Goal: Contribute content: Contribute content

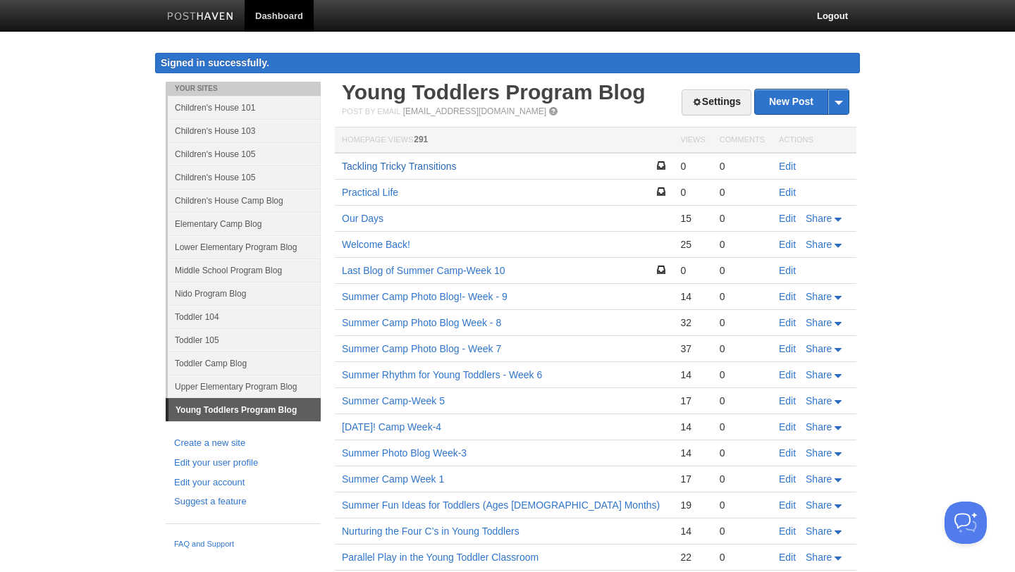
click at [416, 167] on link "Tackling Tricky Transitions" at bounding box center [399, 166] width 115 height 11
click at [785, 194] on link "Edit" at bounding box center [787, 192] width 17 height 11
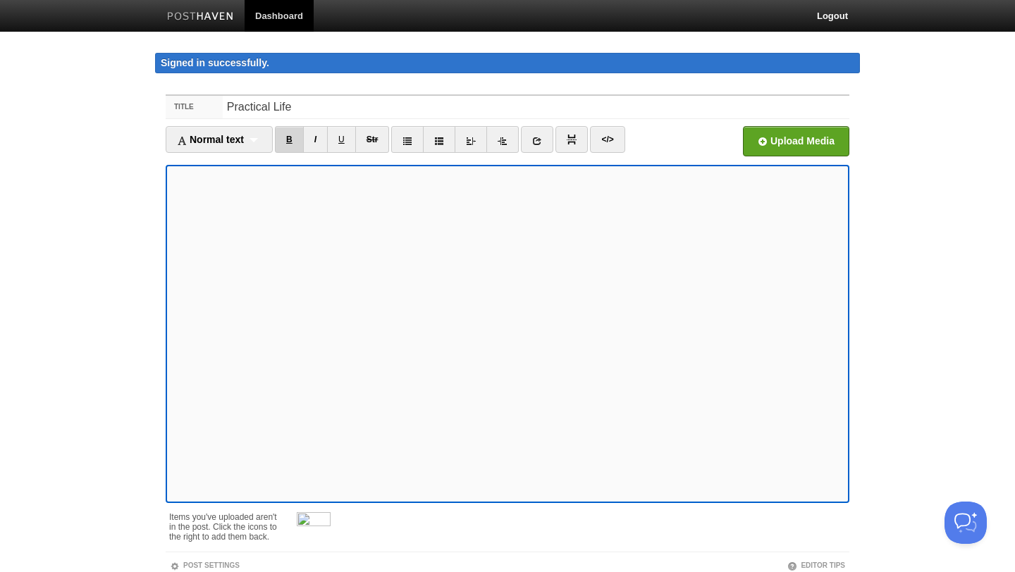
click at [298, 138] on link "B" at bounding box center [289, 139] width 29 height 27
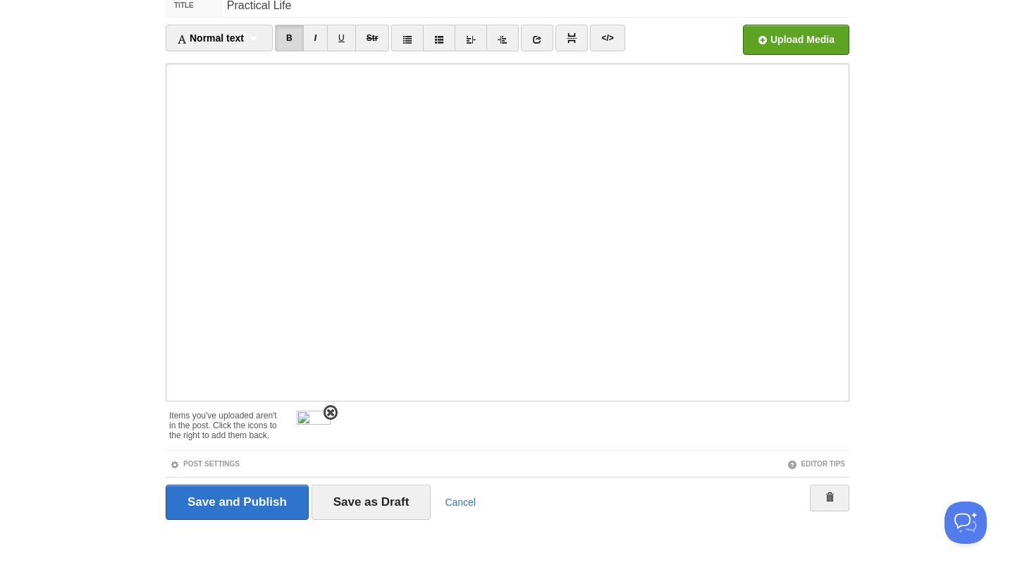
click at [328, 412] on span at bounding box center [331, 413] width 10 height 10
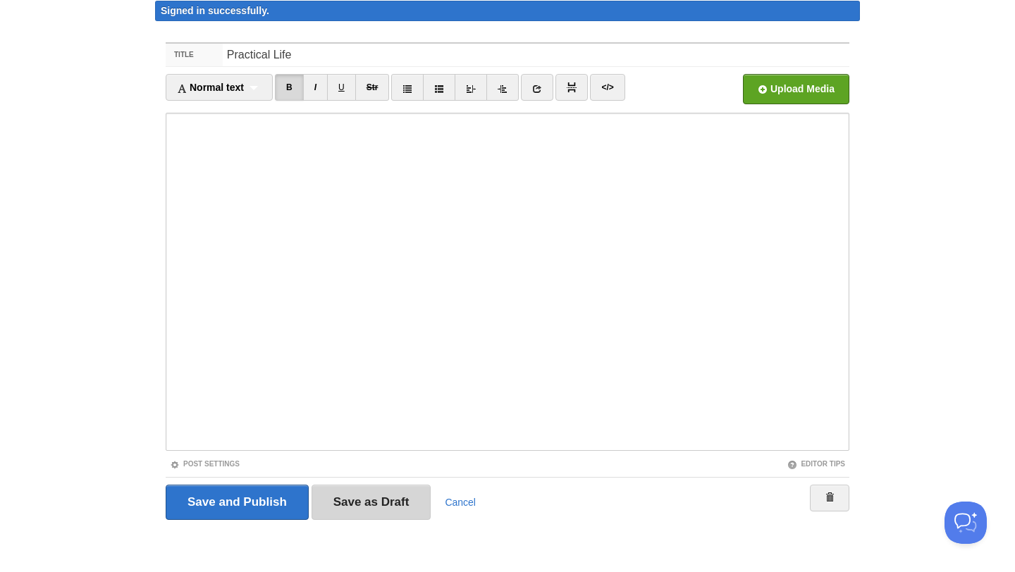
click at [389, 497] on input "Save as Draft" at bounding box center [371, 502] width 120 height 35
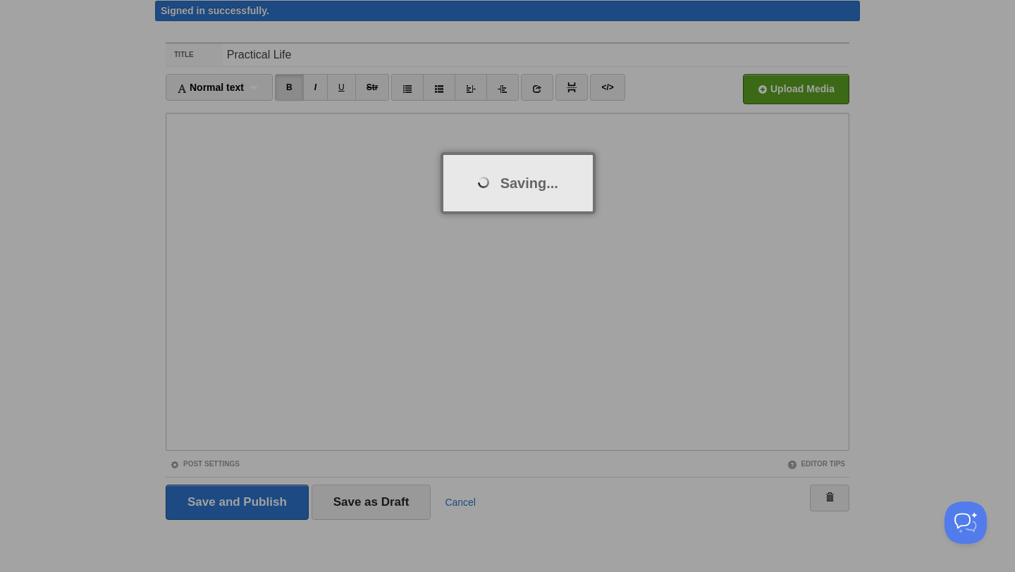
click at [218, 182] on div at bounding box center [507, 286] width 1015 height 572
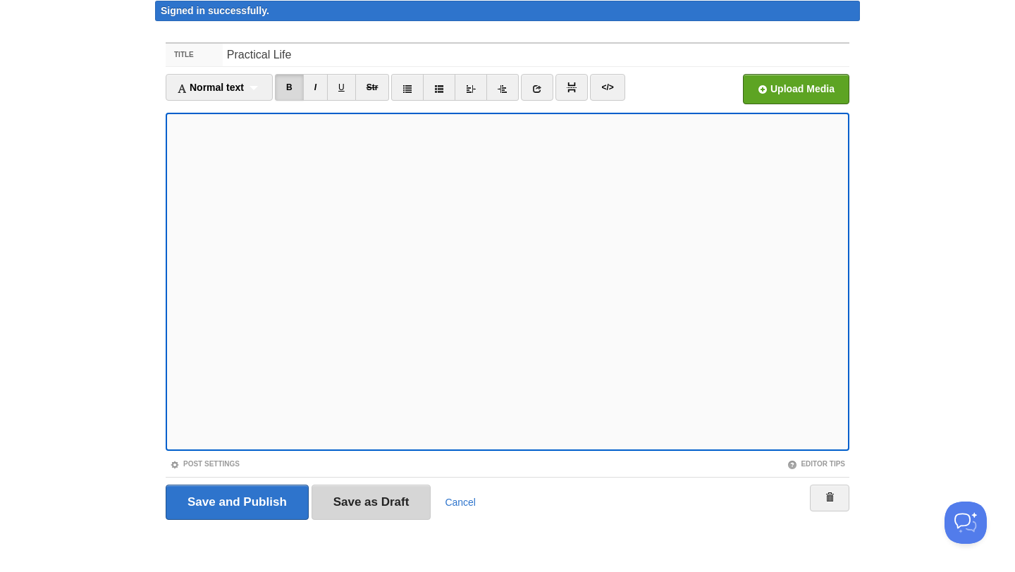
click at [379, 495] on input "Save as Draft" at bounding box center [371, 502] width 120 height 35
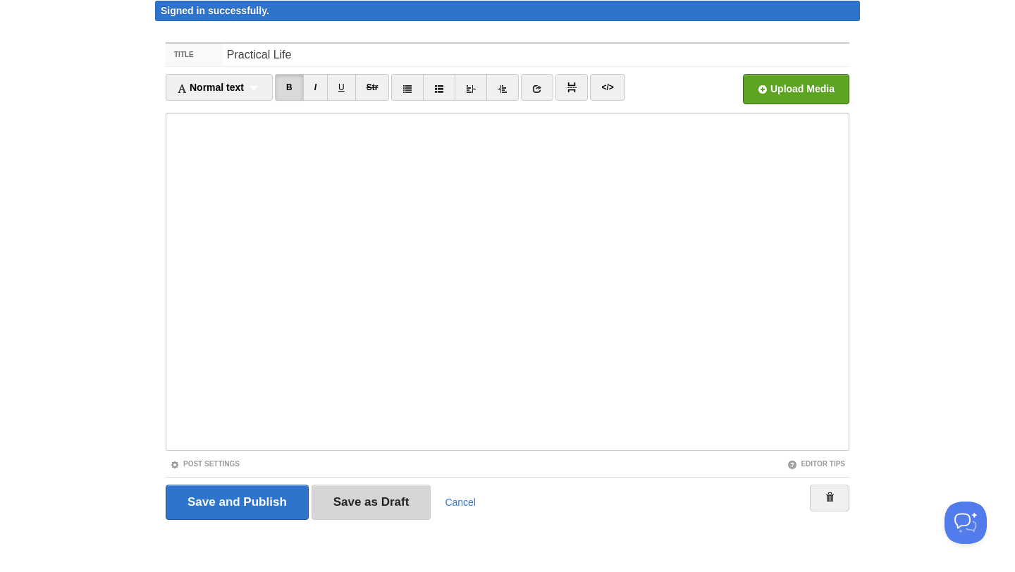
click at [359, 493] on input "Save as Draft" at bounding box center [371, 502] width 120 height 35
click at [370, 500] on input "Save as Draft" at bounding box center [371, 502] width 120 height 35
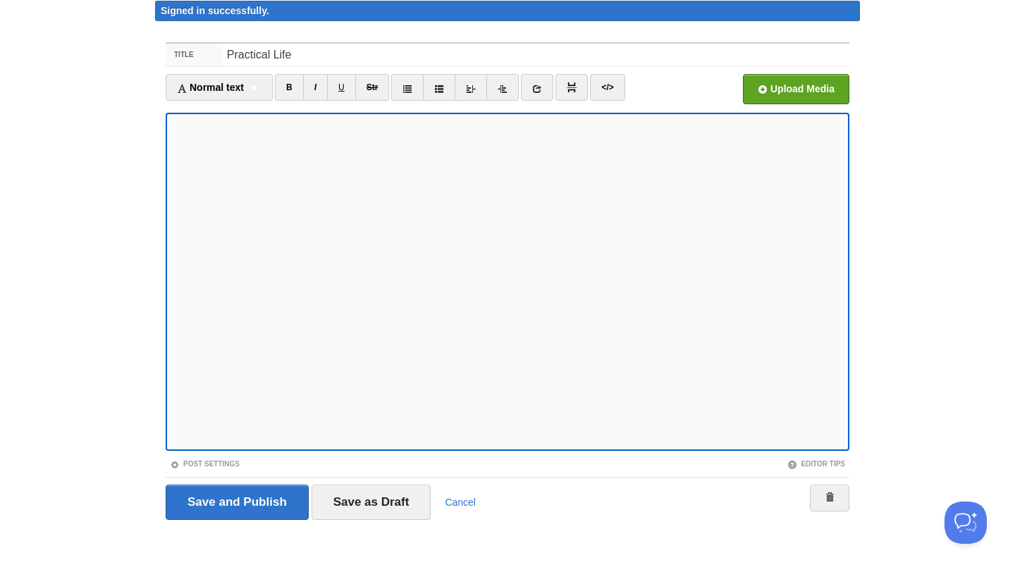
scroll to position [0, 0]
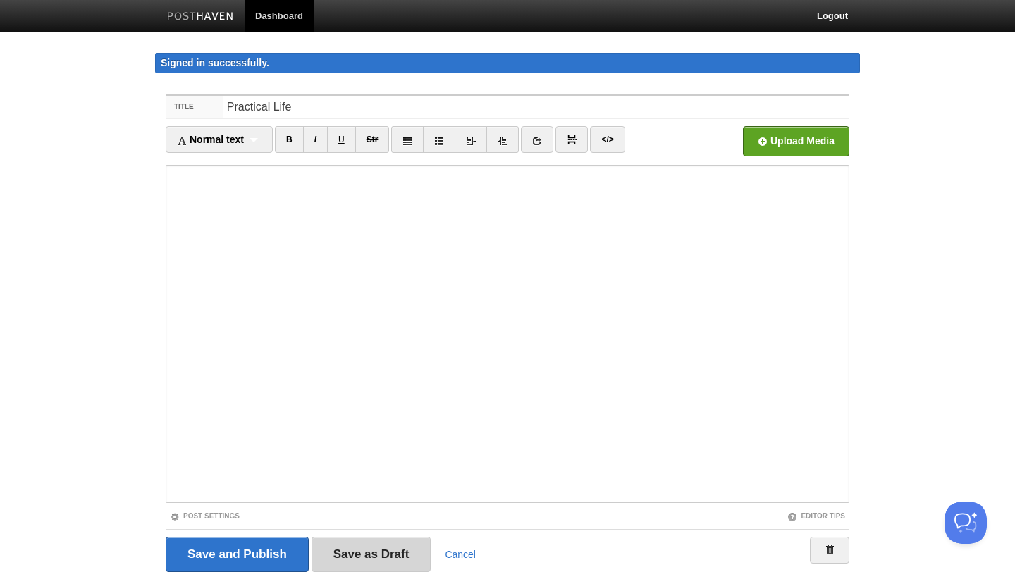
click at [353, 567] on input "Save as Draft" at bounding box center [371, 554] width 120 height 35
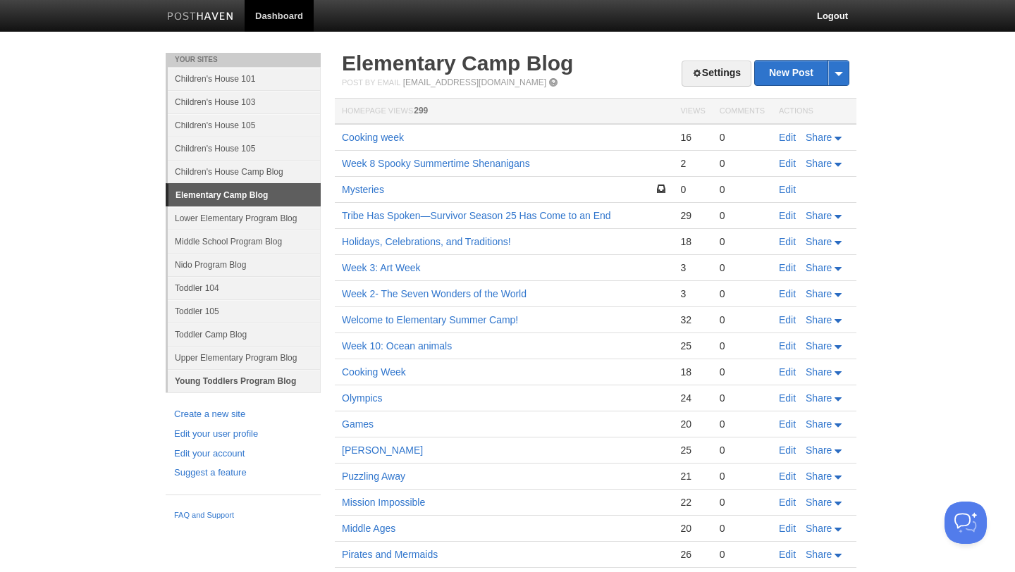
click at [211, 385] on link "Young Toddlers Program Blog" at bounding box center [244, 380] width 153 height 23
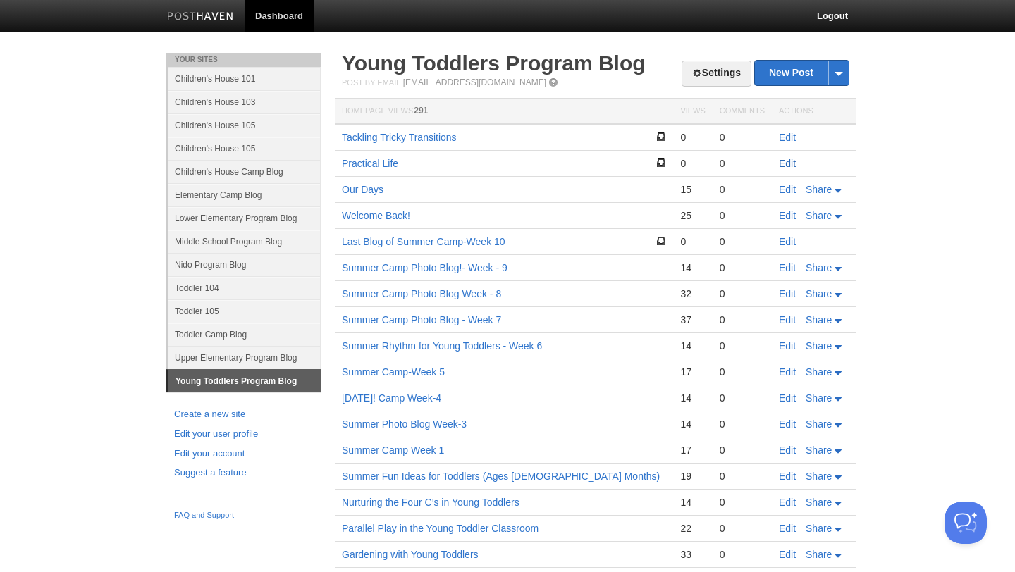
click at [782, 168] on link "Edit" at bounding box center [787, 163] width 17 height 11
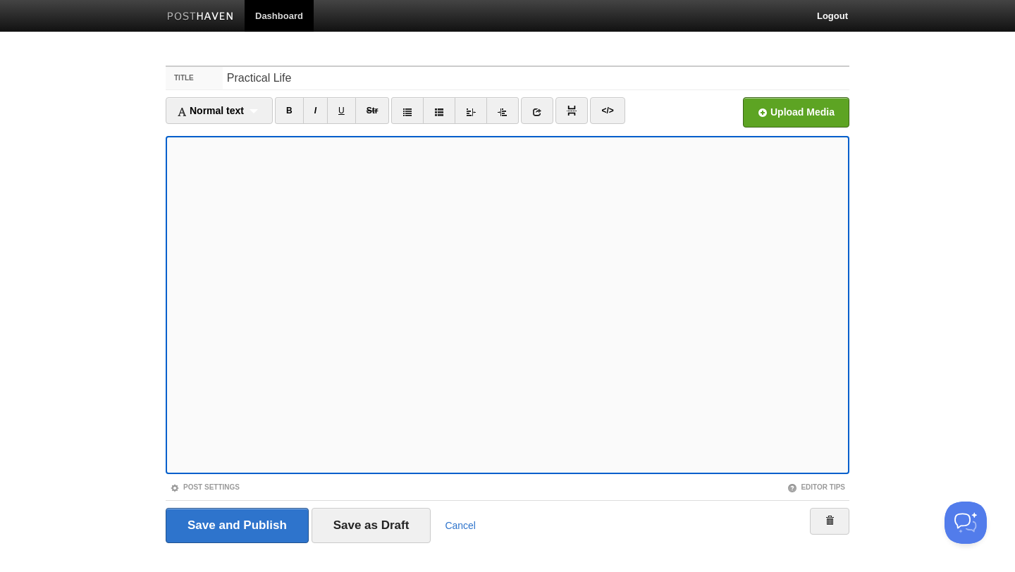
scroll to position [23, 0]
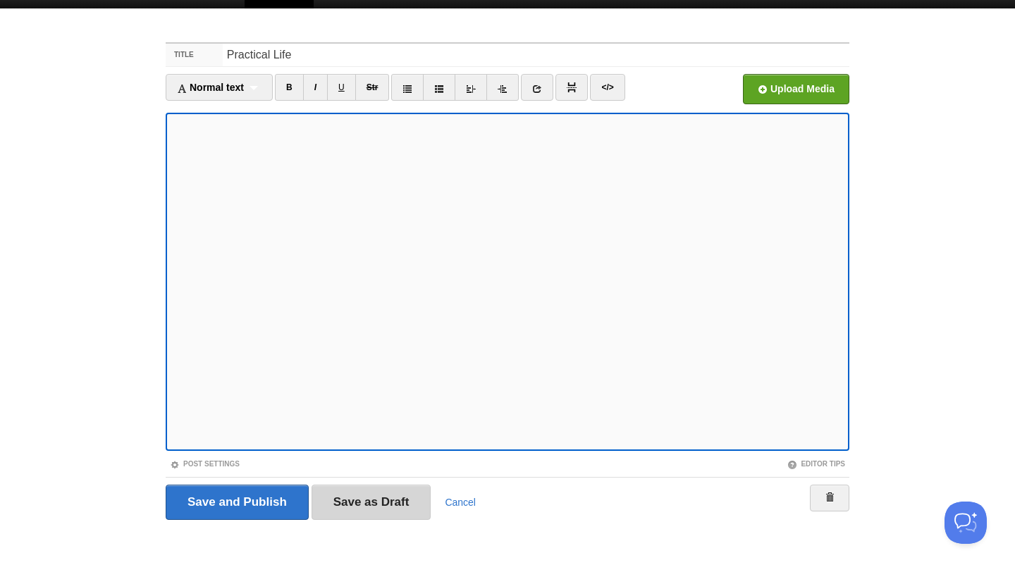
click at [383, 500] on input "Save as Draft" at bounding box center [371, 502] width 120 height 35
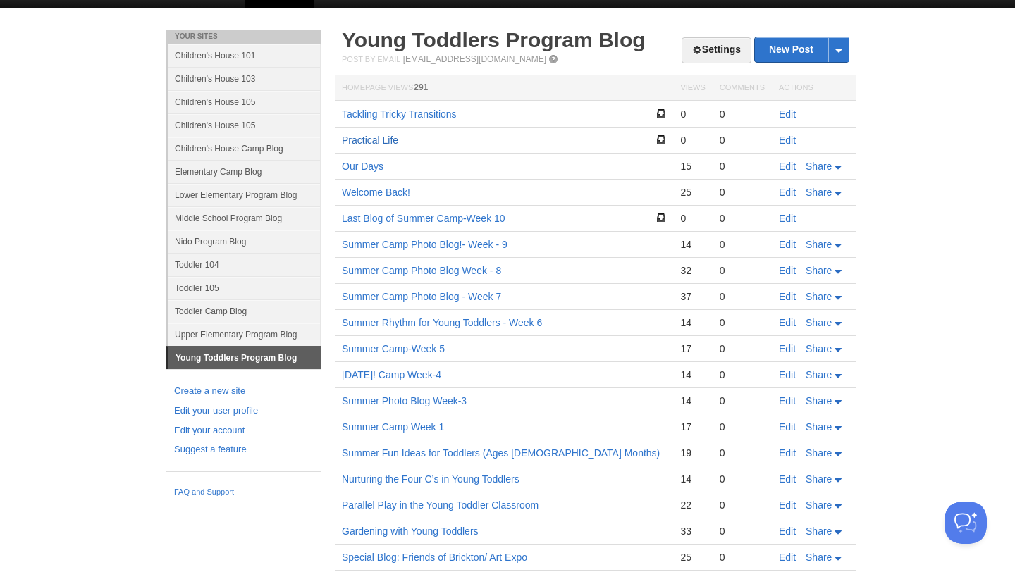
click at [381, 139] on link "Practical Life" at bounding box center [370, 140] width 56 height 11
click at [789, 140] on link "Edit" at bounding box center [787, 140] width 17 height 11
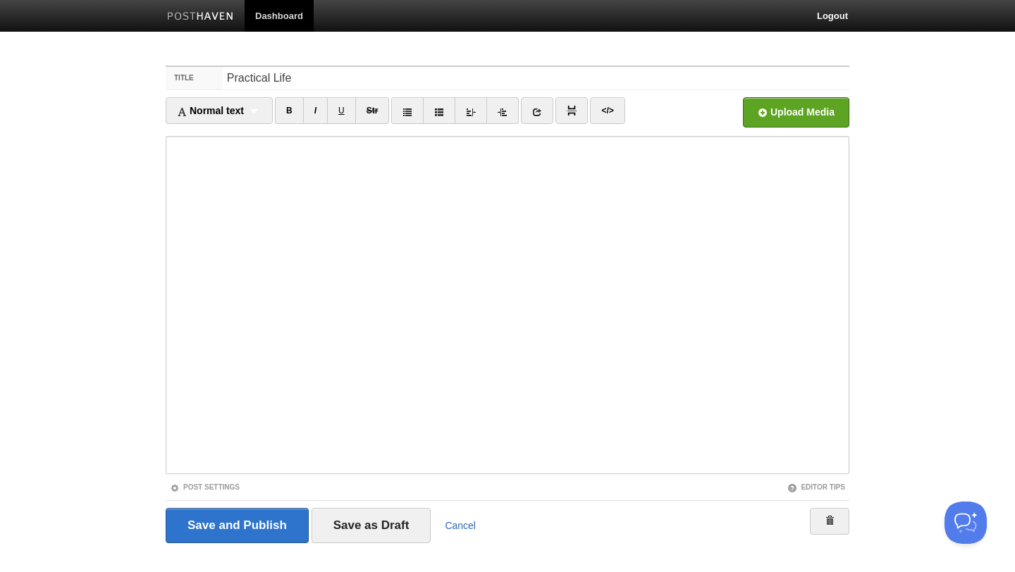
click at [470, 527] on link "Cancel" at bounding box center [460, 525] width 31 height 11
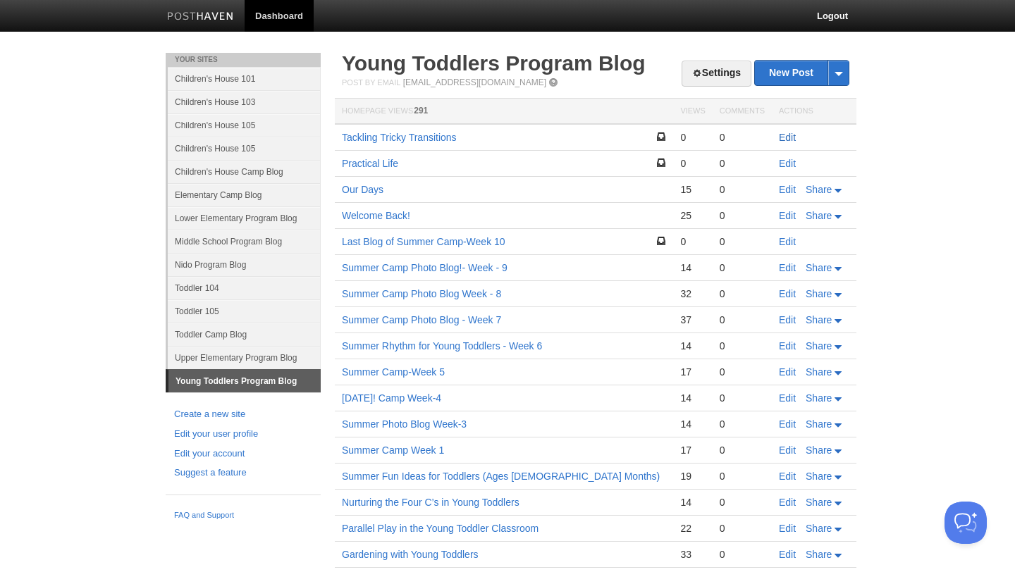
click at [788, 140] on link "Edit" at bounding box center [787, 137] width 17 height 11
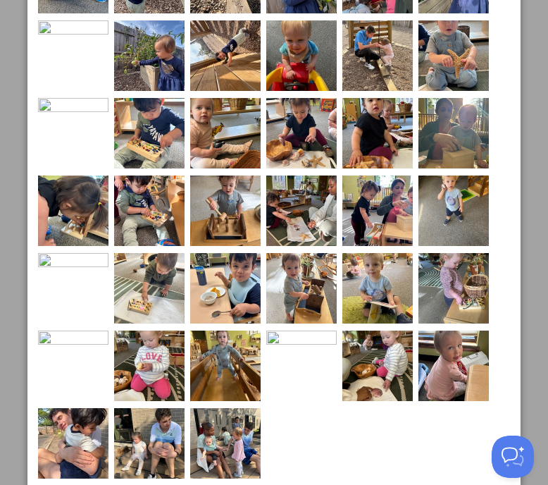
scroll to position [1051, 0]
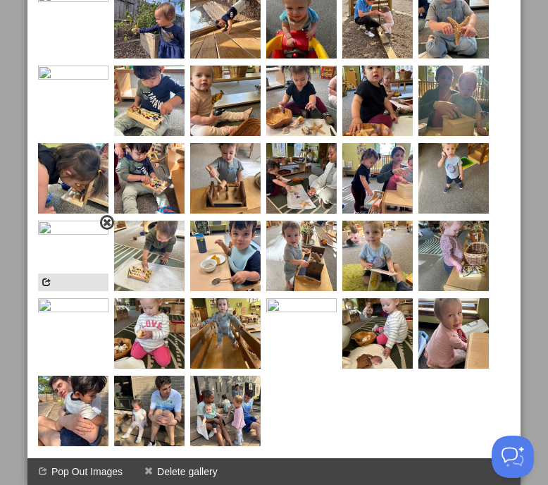
click at [65, 261] on img at bounding box center [73, 256] width 70 height 70
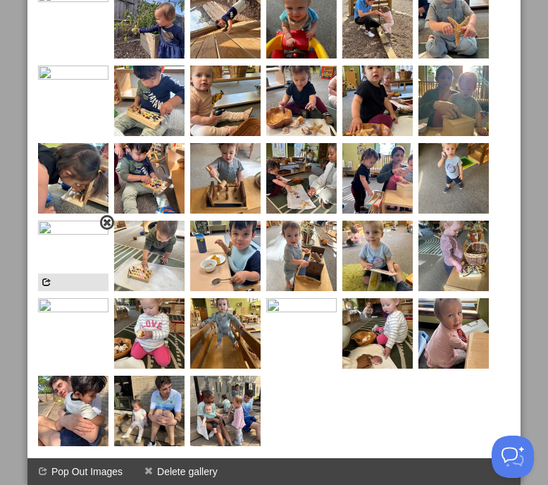
click at [65, 261] on img at bounding box center [73, 256] width 70 height 70
click at [84, 316] on img at bounding box center [73, 333] width 70 height 70
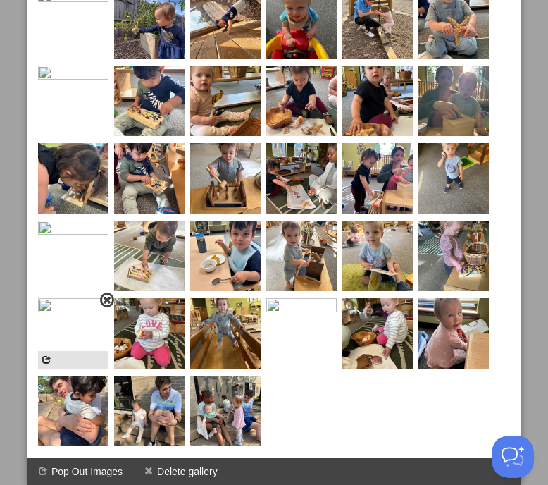
click at [84, 316] on img at bounding box center [73, 333] width 70 height 70
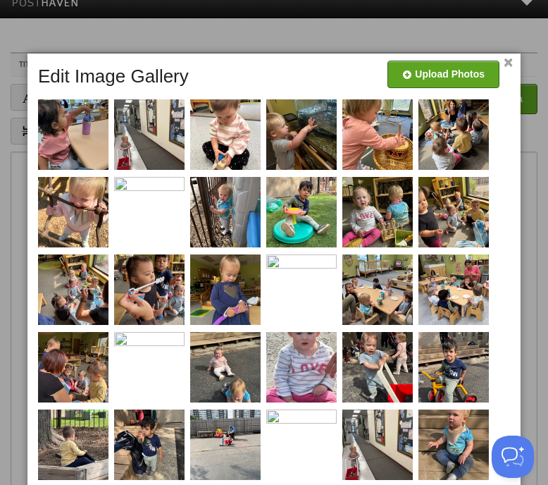
scroll to position [0, 0]
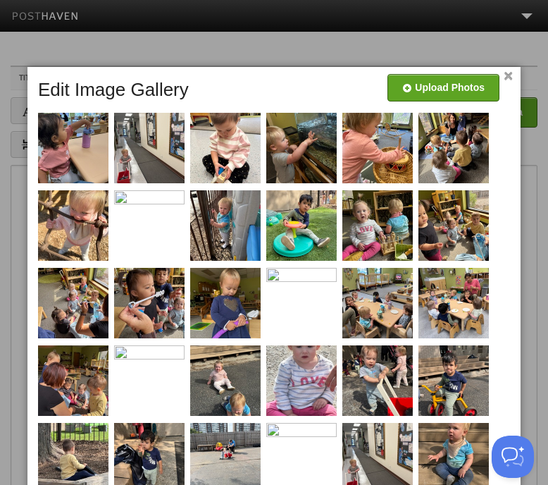
click at [356, 35] on div at bounding box center [274, 242] width 548 height 485
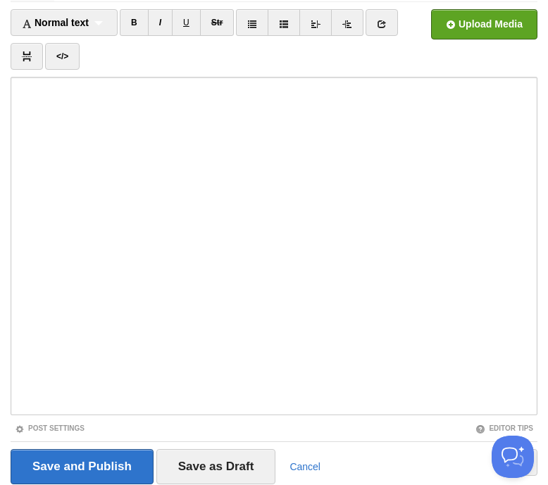
scroll to position [140, 0]
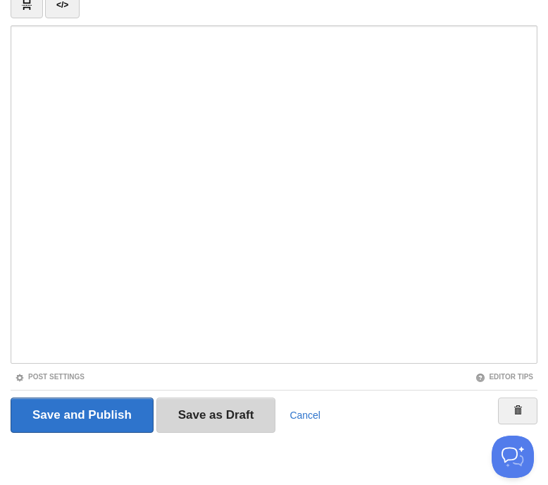
click at [230, 422] on input "Save as Draft" at bounding box center [216, 414] width 120 height 35
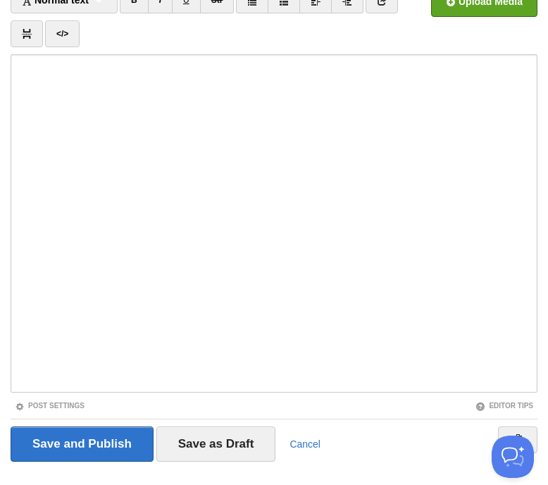
scroll to position [53, 0]
